Goal: Information Seeking & Learning: Learn about a topic

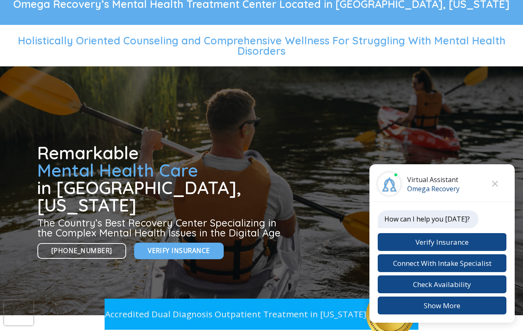
scroll to position [94, 0]
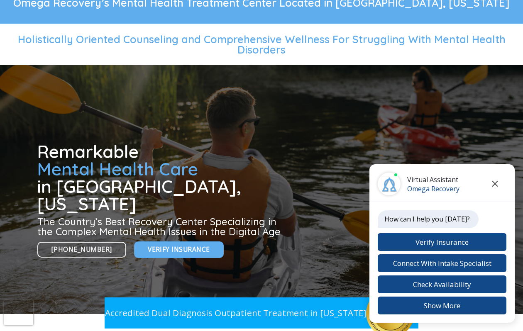
click at [498, 189] on button "Close chat" at bounding box center [494, 184] width 23 height 23
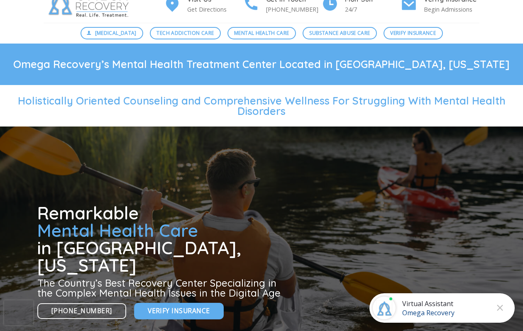
scroll to position [0, 0]
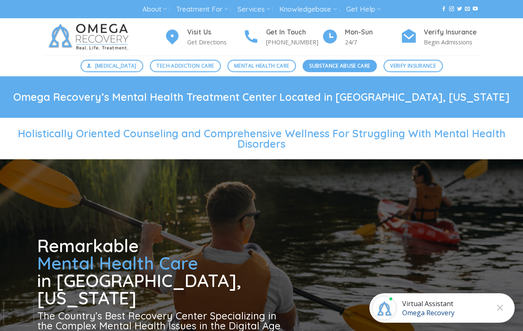
click at [324, 64] on span "Substance Abuse Care" at bounding box center [339, 66] width 61 height 8
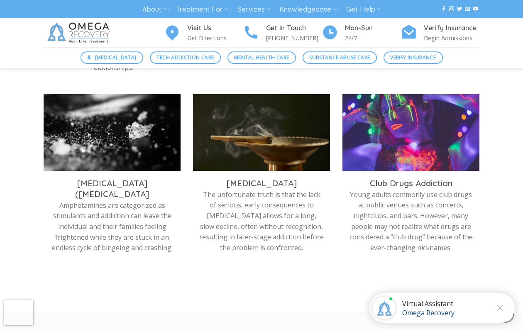
scroll to position [471, 0]
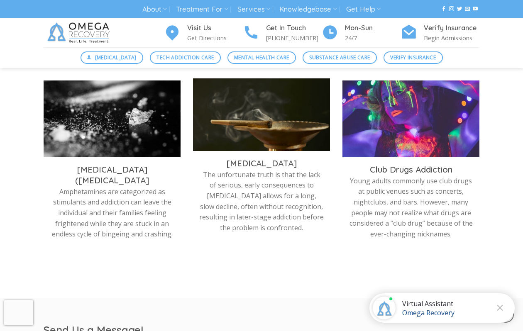
click at [248, 120] on img at bounding box center [261, 116] width 137 height 77
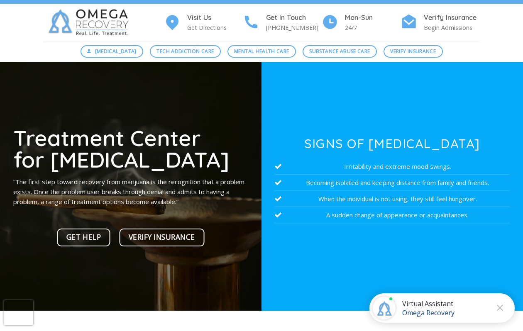
scroll to position [19, 0]
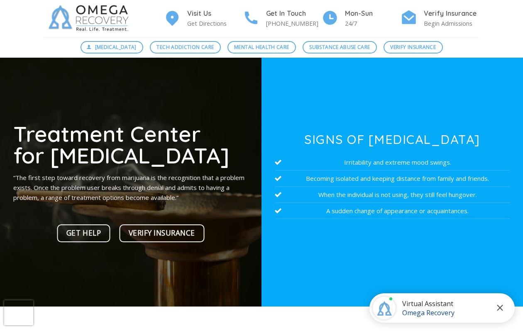
click at [501, 309] on icon "Close chat" at bounding box center [500, 308] width 6 height 6
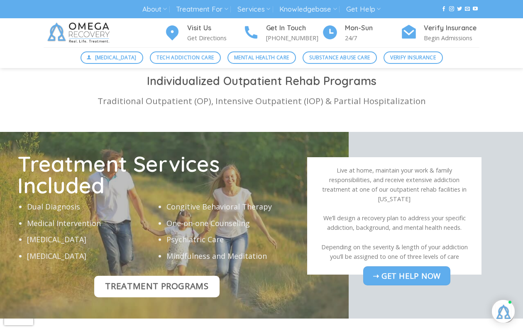
scroll to position [2402, 0]
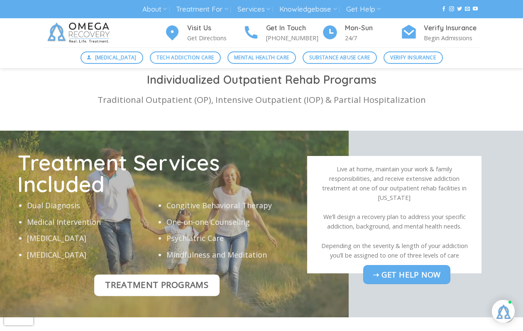
click at [175, 286] on span "Treatment Programs" at bounding box center [156, 285] width 103 height 14
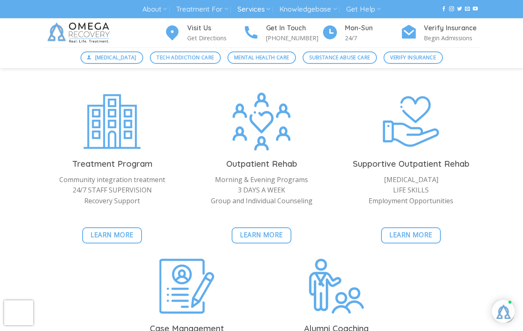
scroll to position [1786, 0]
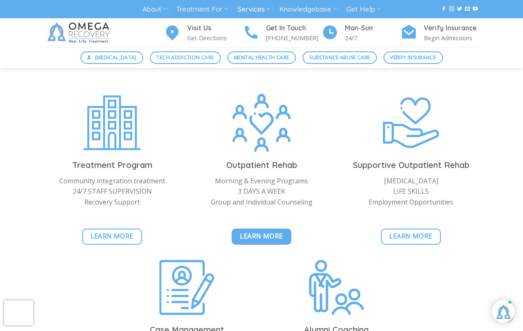
click at [264, 231] on span "Learn More" at bounding box center [261, 236] width 43 height 10
